Goal: Check status

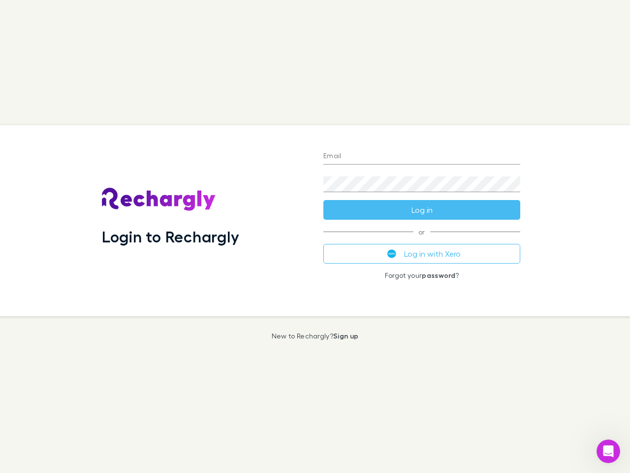
click at [315, 236] on div "Login to Rechargly" at bounding box center [205, 220] width 222 height 191
click at [422, 157] on input "Email" at bounding box center [422, 157] width 197 height 16
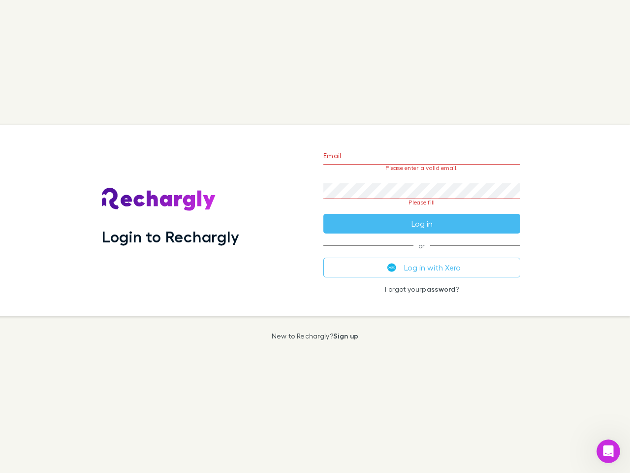
click at [422, 210] on form "Email Please enter a valid email. Password Please fill Log in" at bounding box center [422, 187] width 197 height 93
click at [422, 254] on div "Email Please enter a valid email. Password Please fill Log in or Log in with Xe…" at bounding box center [422, 220] width 213 height 191
